Goal: Transaction & Acquisition: Purchase product/service

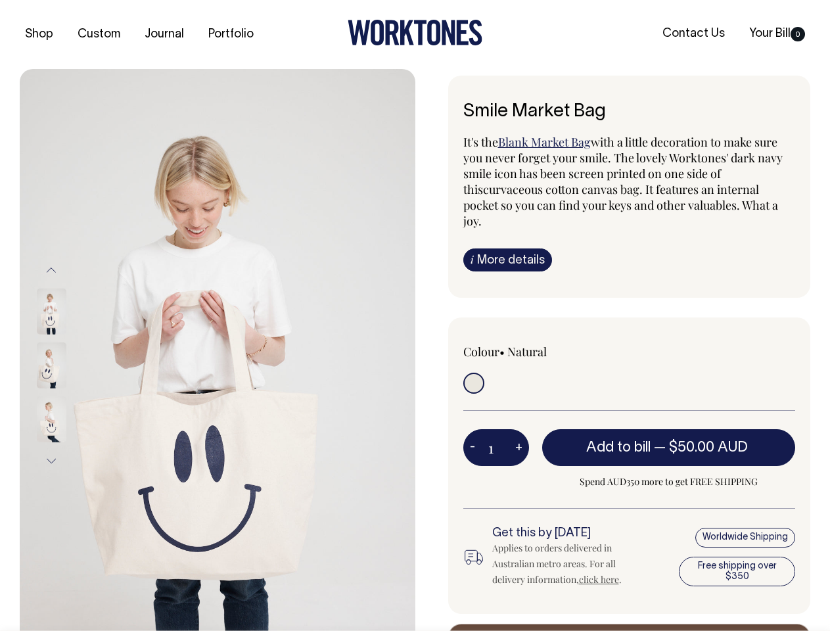
click at [218, 350] on img at bounding box center [218, 365] width 396 height 593
click at [69, 365] on div at bounding box center [69, 366] width 66 height 54
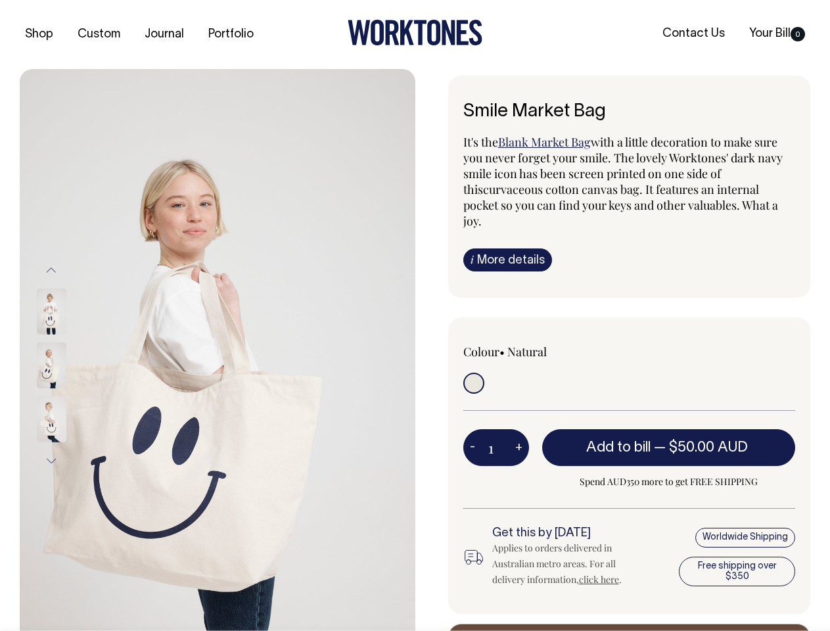
click at [51, 270] on button "Previous" at bounding box center [51, 270] width 20 height 30
click at [69, 392] on div at bounding box center [69, 419] width 66 height 54
click at [51, 461] on button "Next" at bounding box center [51, 461] width 20 height 30
click at [473, 435] on button "-" at bounding box center [472, 448] width 18 height 26
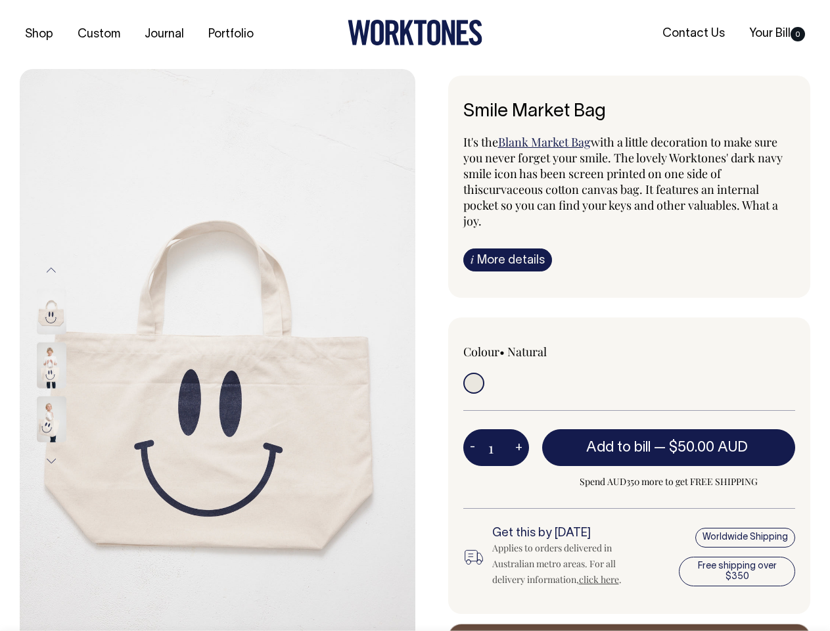
click at [519, 435] on button "+" at bounding box center [519, 448] width 20 height 26
type input "2"
click at [669, 441] on span "— $50.00 AUD" at bounding box center [702, 447] width 97 height 13
